Goal: Browse casually

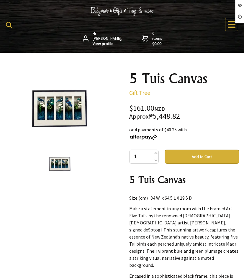
scroll to position [29, 0]
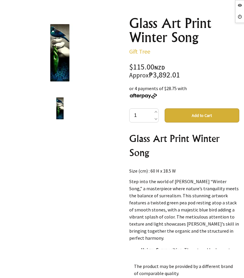
scroll to position [88, 0]
